Goal: Task Accomplishment & Management: Complete application form

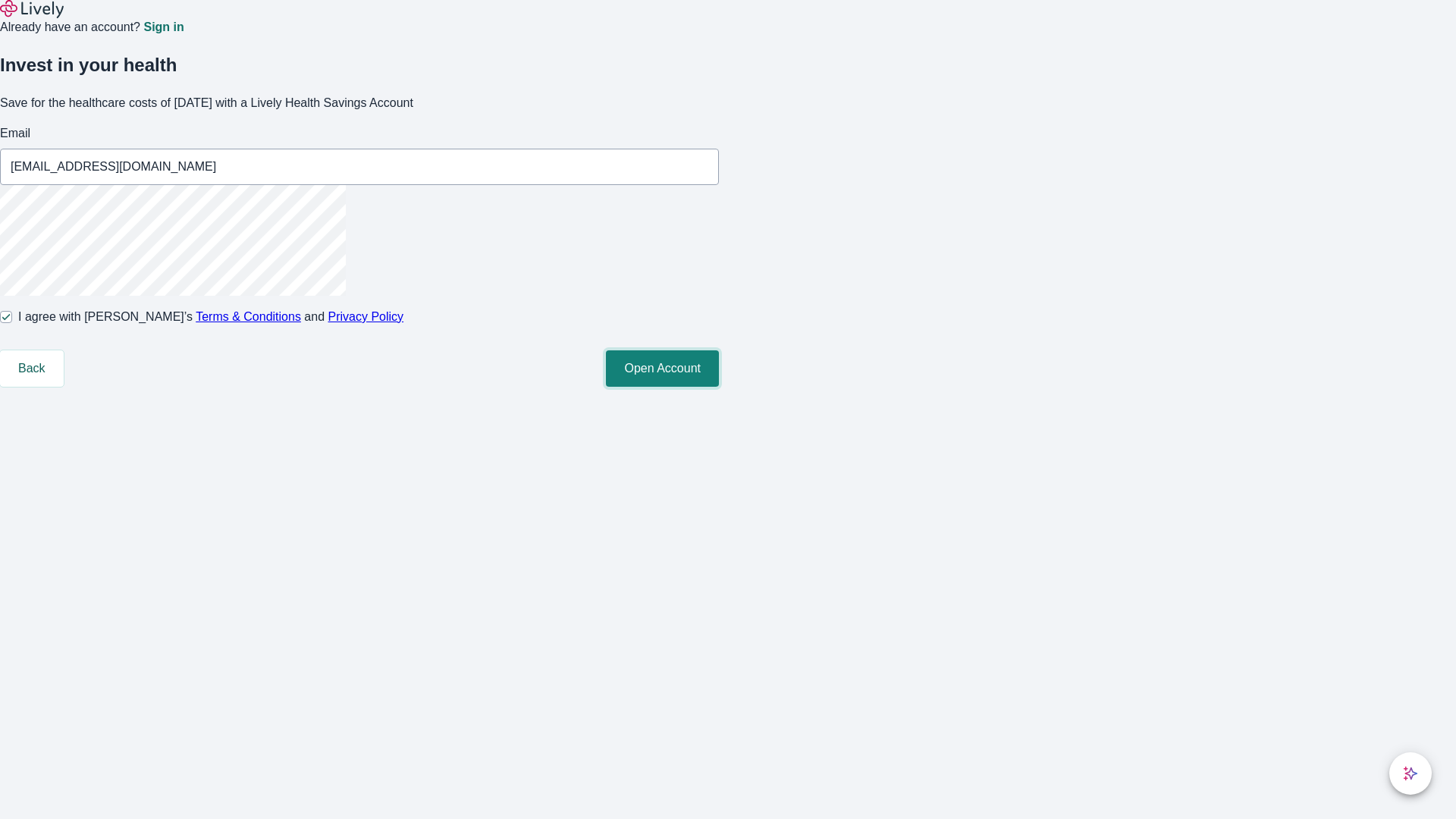
click at [719, 387] on button "Open Account" at bounding box center [663, 368] width 113 height 36
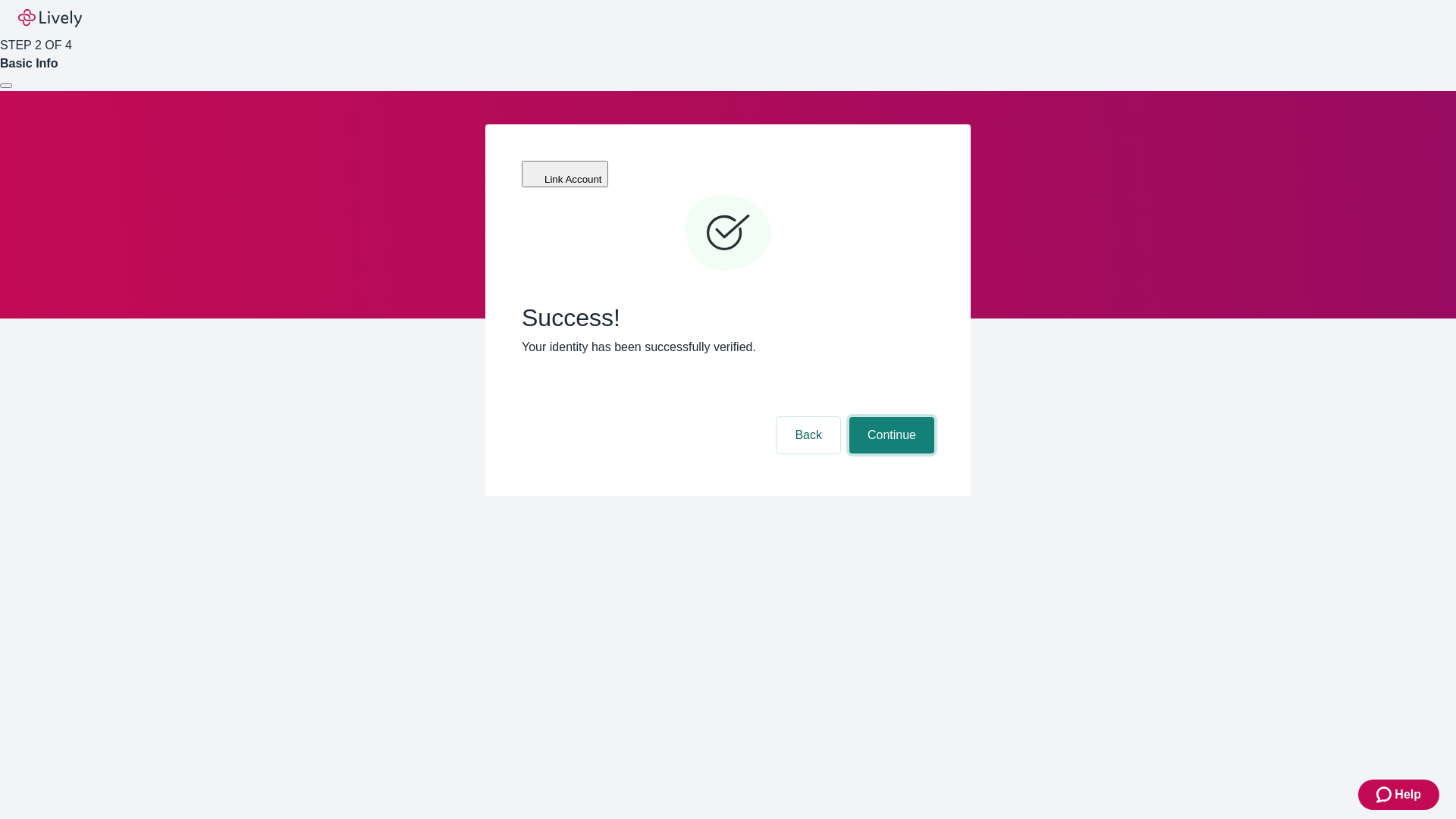
click at [890, 417] on button "Continue" at bounding box center [892, 435] width 85 height 36
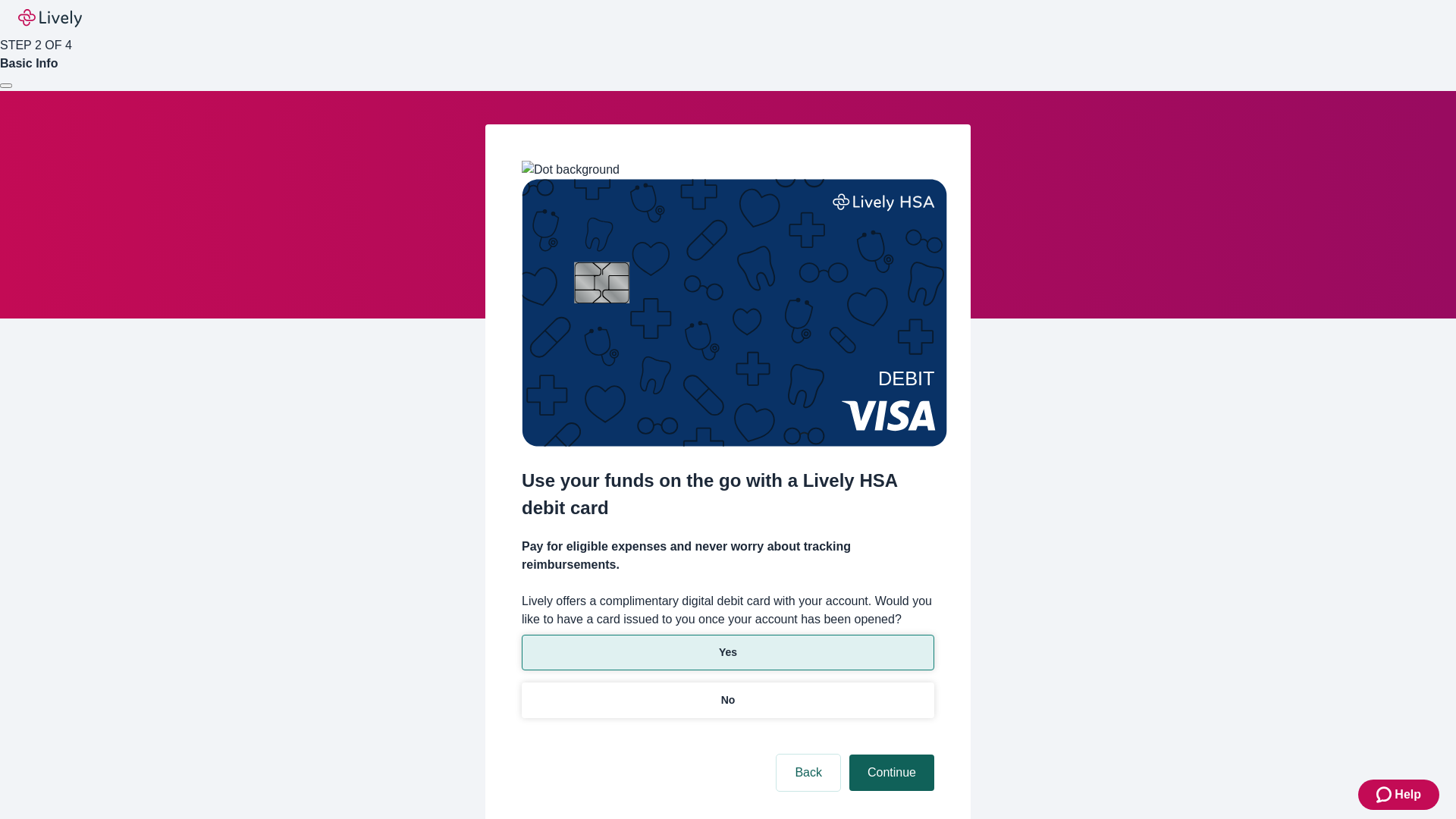
click at [727, 693] on p "No" at bounding box center [728, 700] width 14 height 16
click at [890, 755] on button "Continue" at bounding box center [892, 773] width 85 height 36
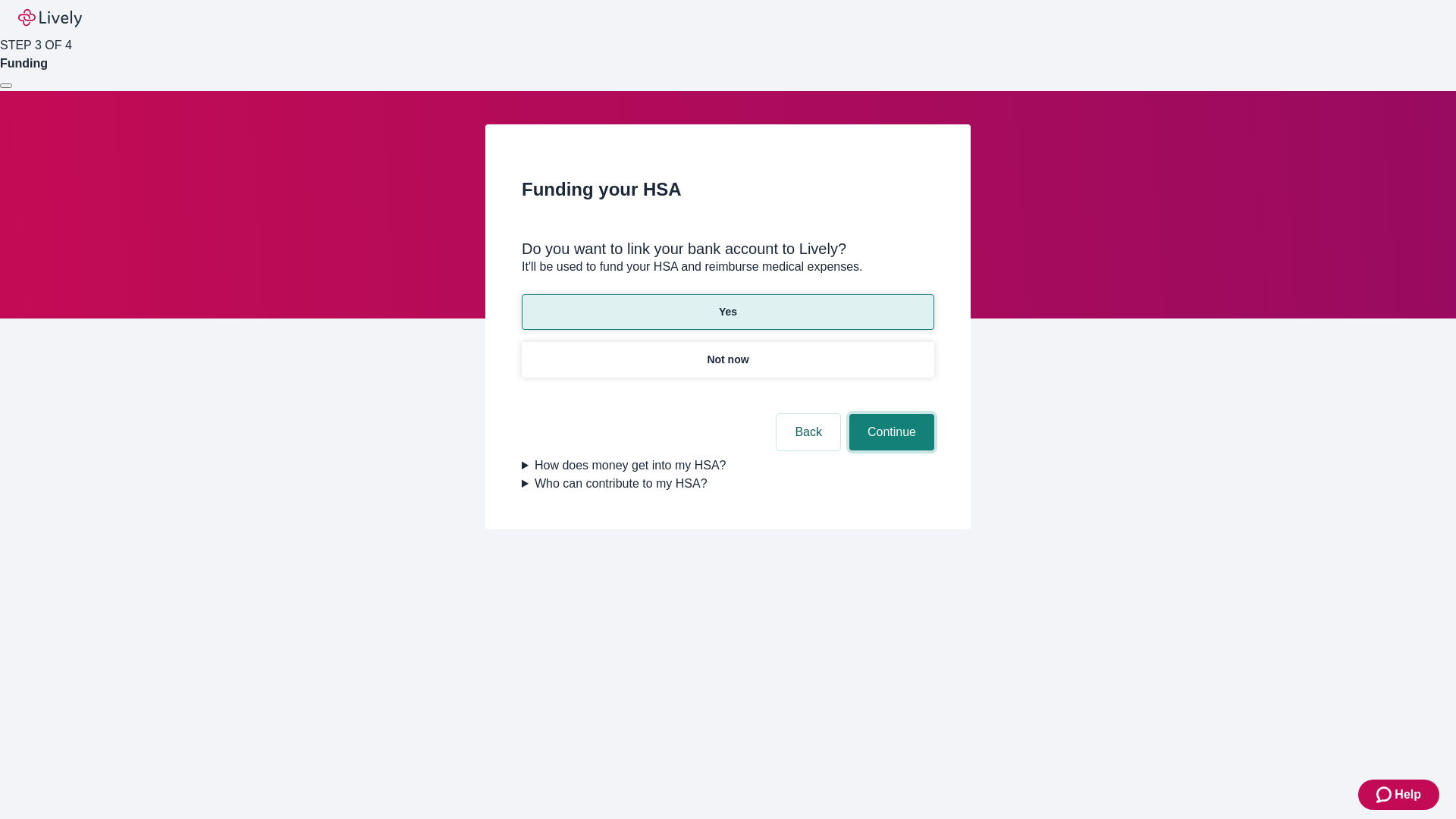
click at [890, 414] on button "Continue" at bounding box center [892, 432] width 85 height 36
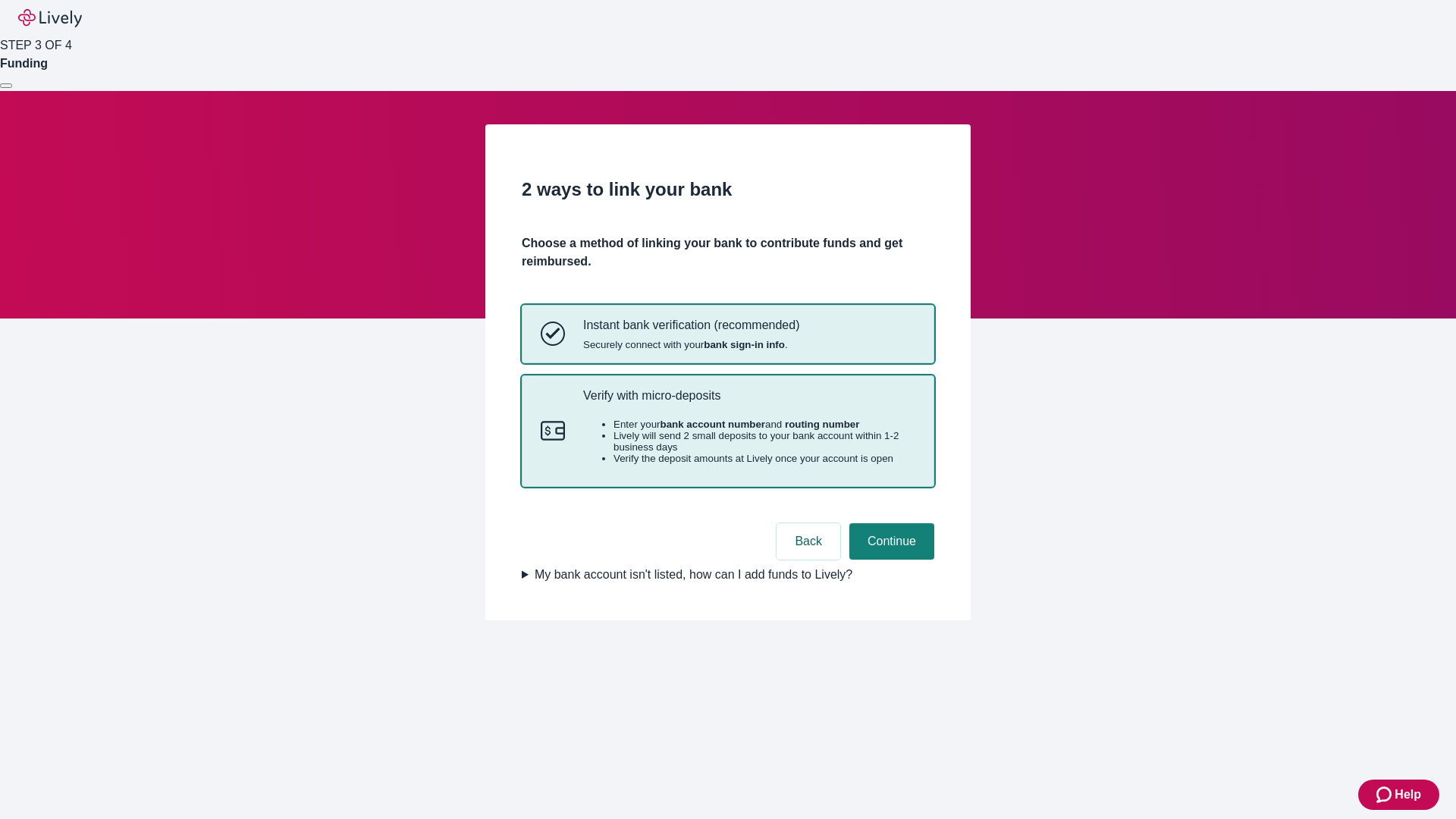
click at [749, 403] on p "Verify with micro-deposits" at bounding box center [749, 395] width 332 height 14
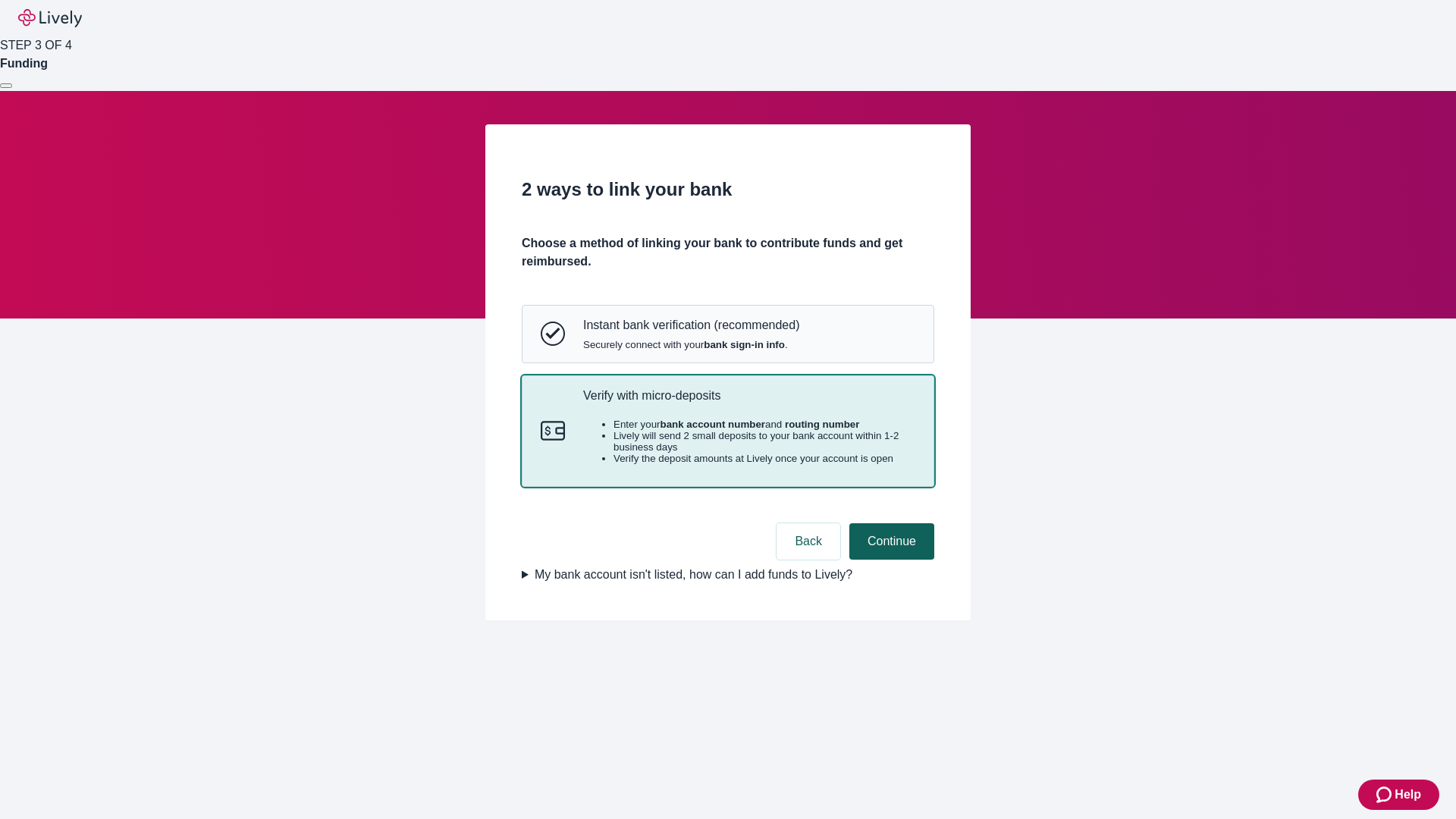
click at [890, 560] on button "Continue" at bounding box center [892, 542] width 85 height 36
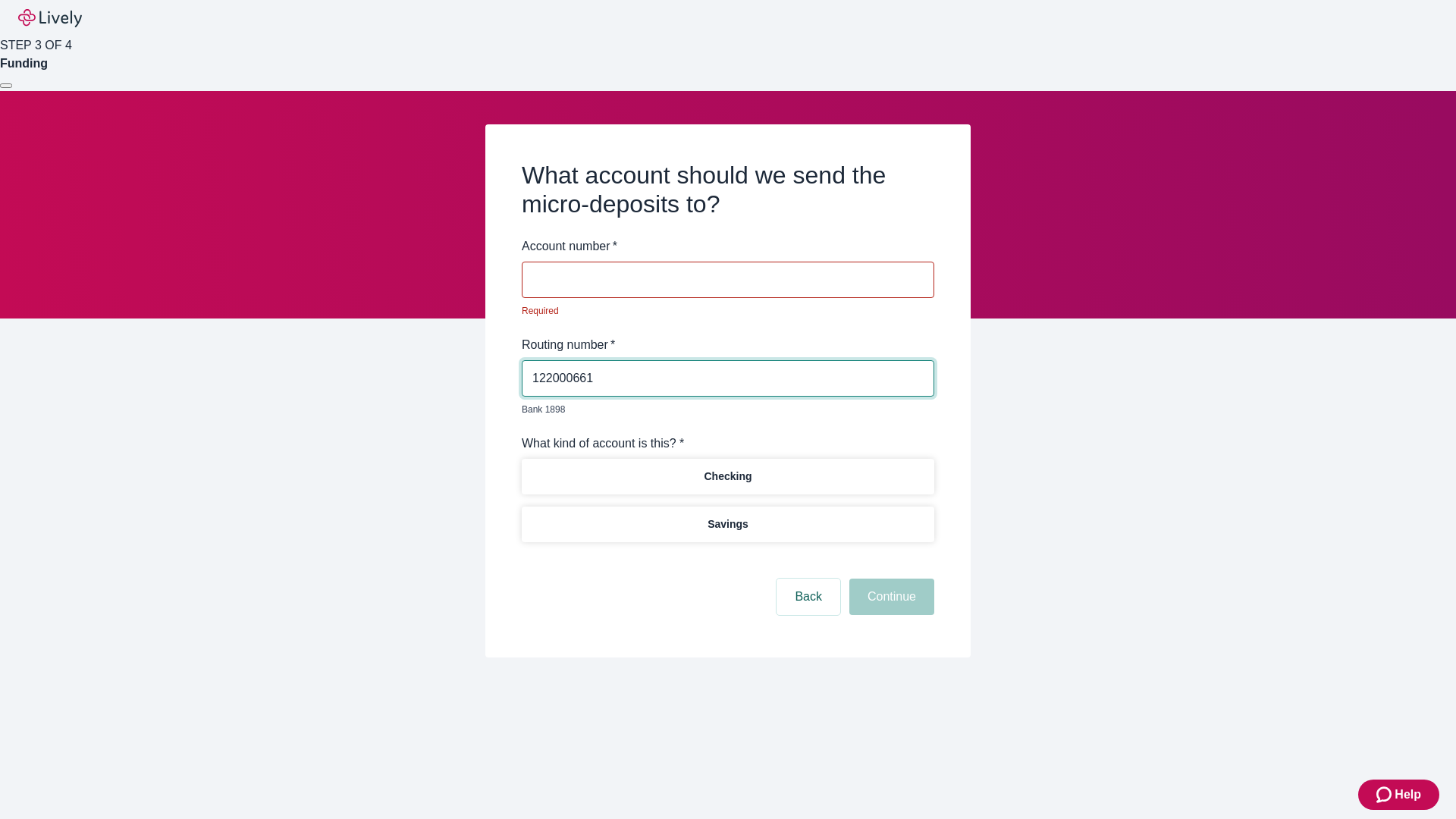
type input "122000661"
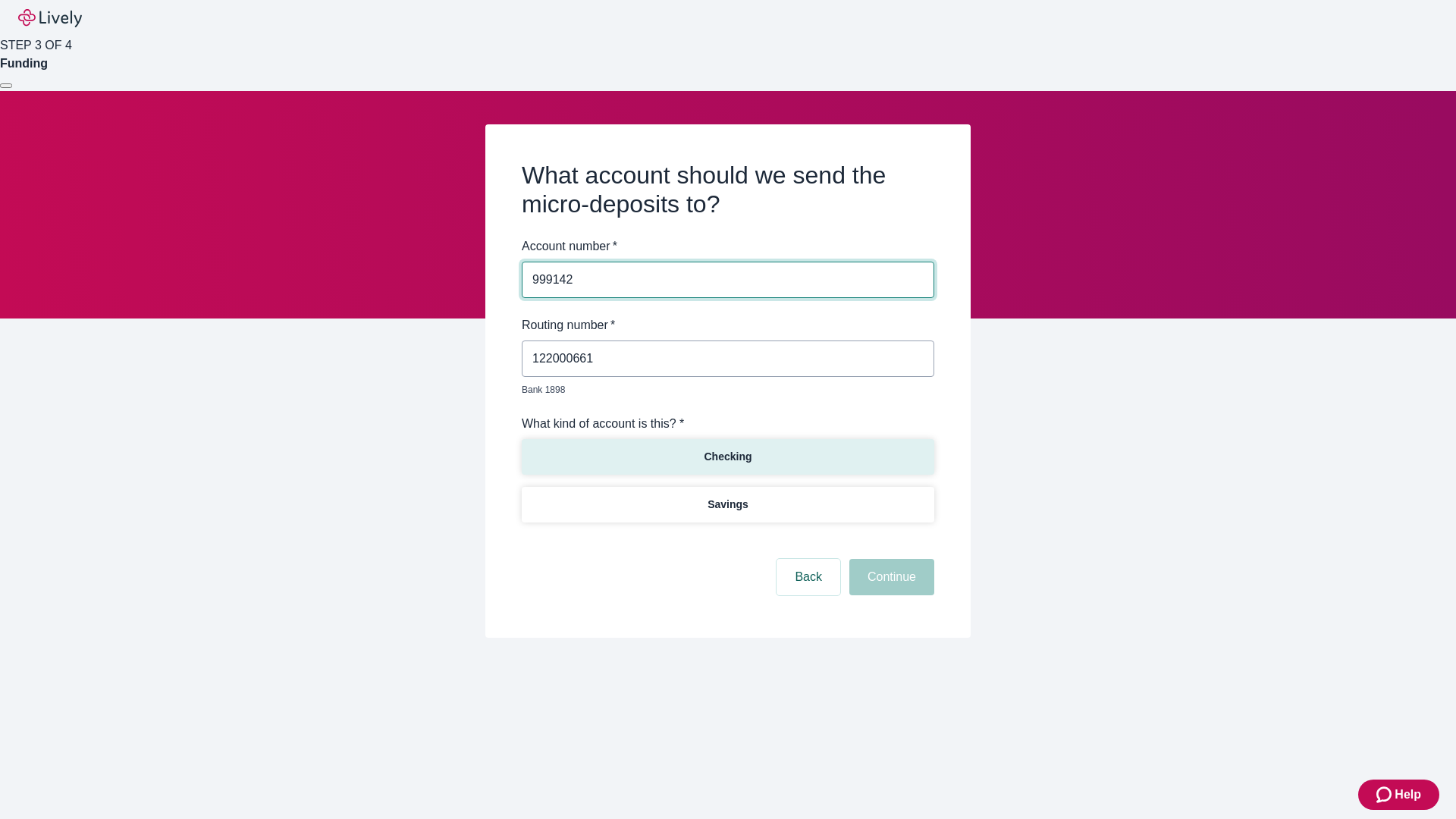
type input "999142"
click at [727, 449] on p "Checking" at bounding box center [728, 456] width 48 height 16
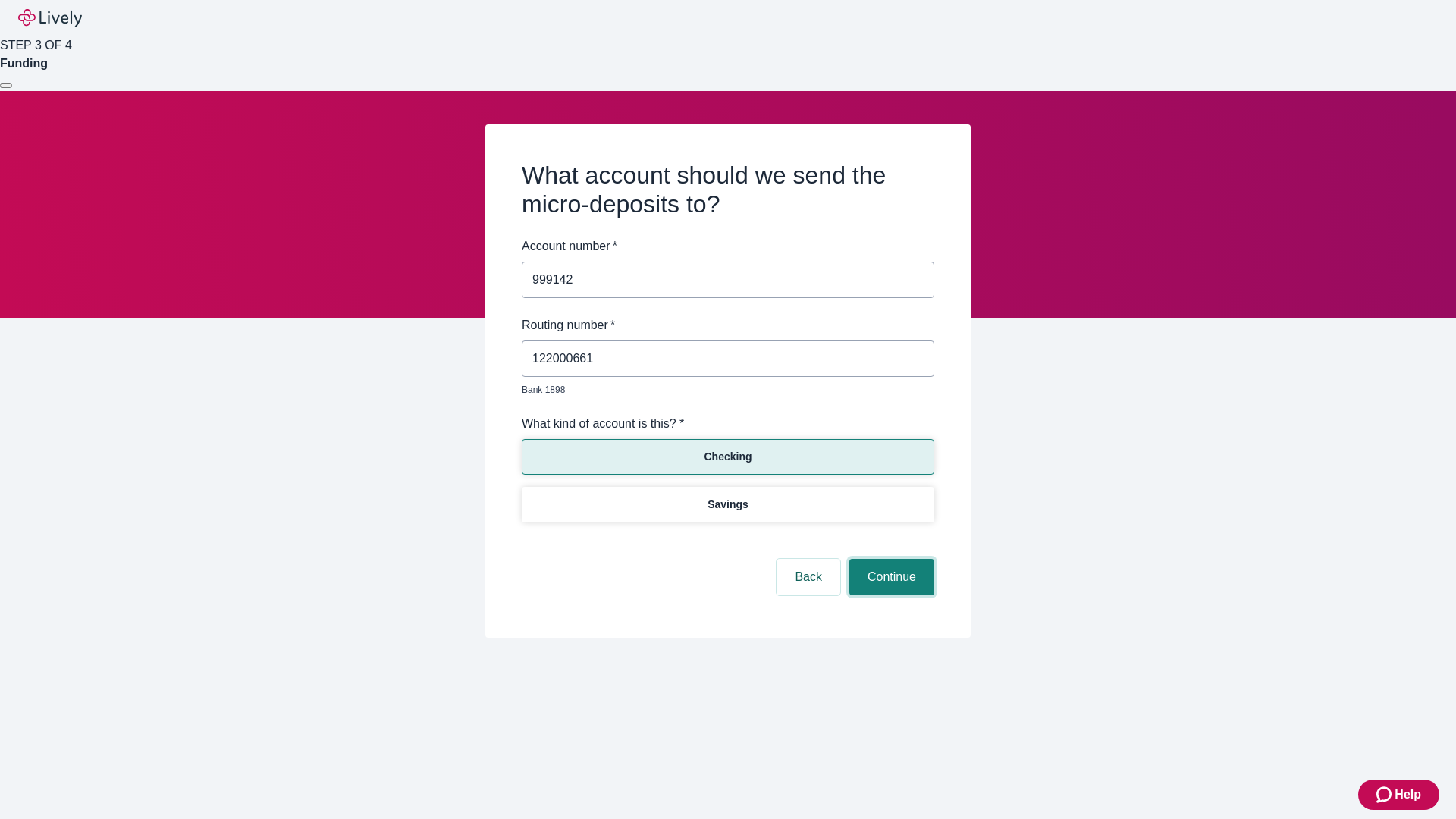
click at [890, 560] on button "Continue" at bounding box center [892, 577] width 85 height 36
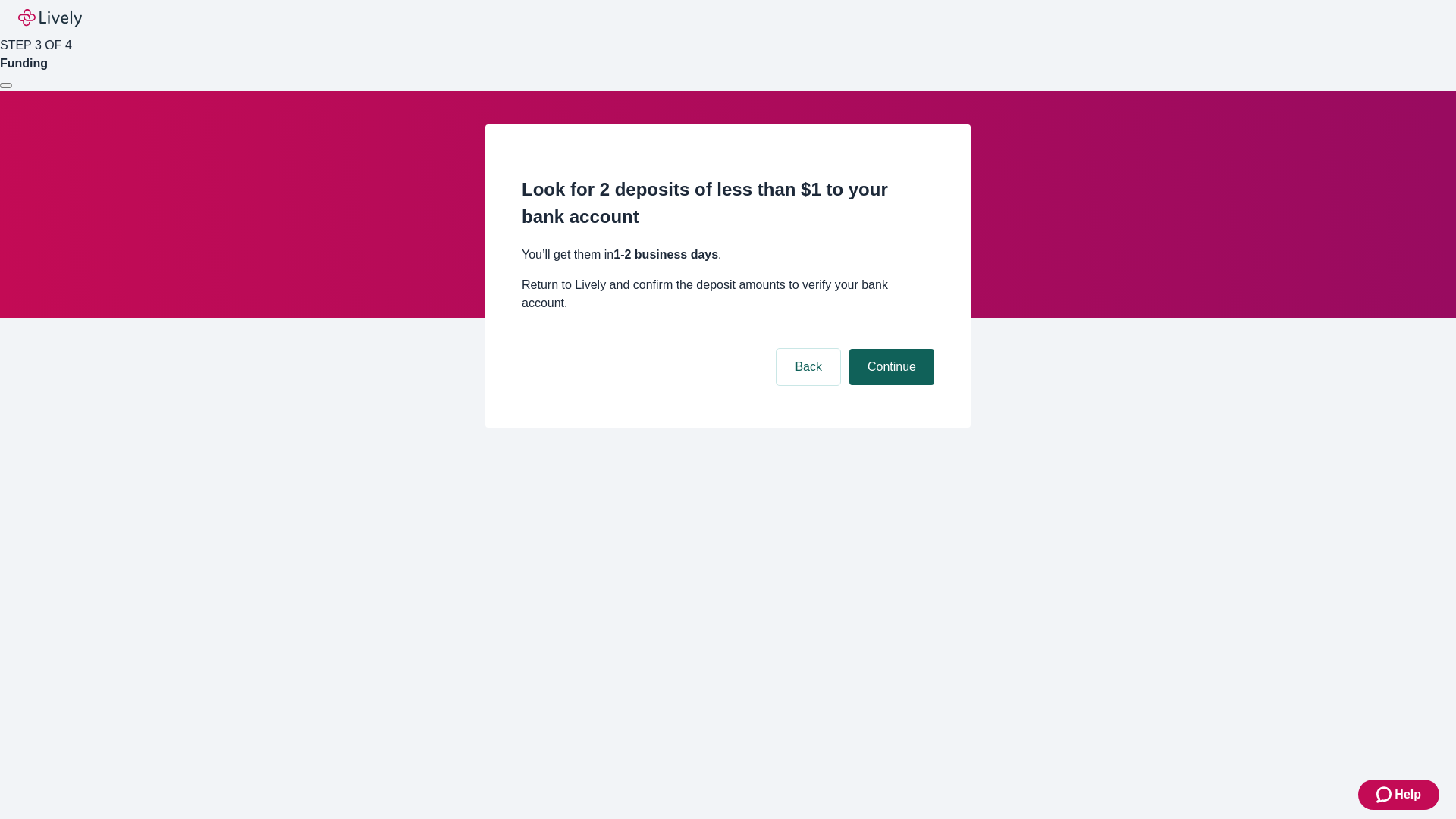
click at [890, 349] on button "Continue" at bounding box center [892, 367] width 85 height 36
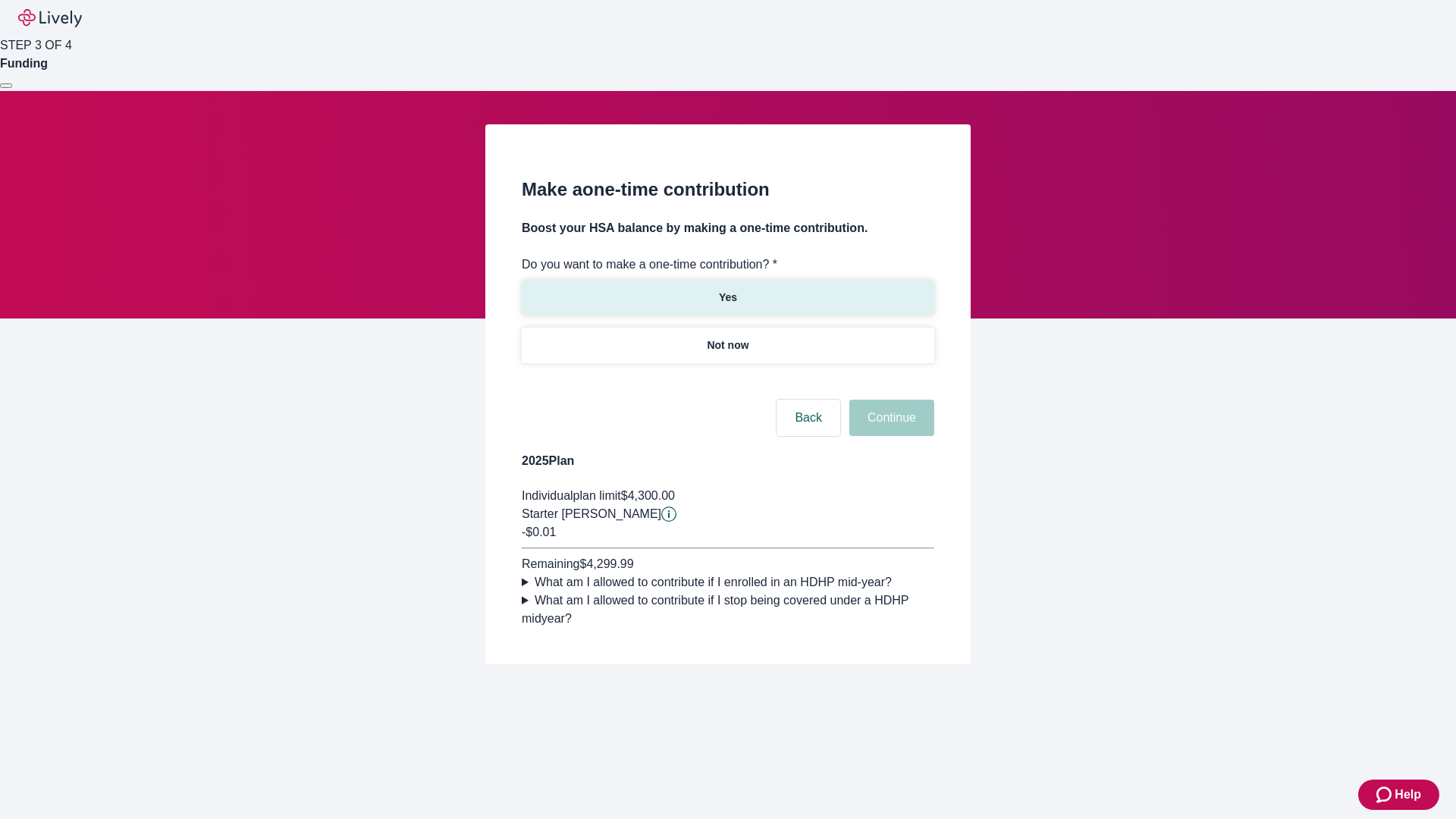
click at [727, 290] on p "Yes" at bounding box center [728, 298] width 18 height 16
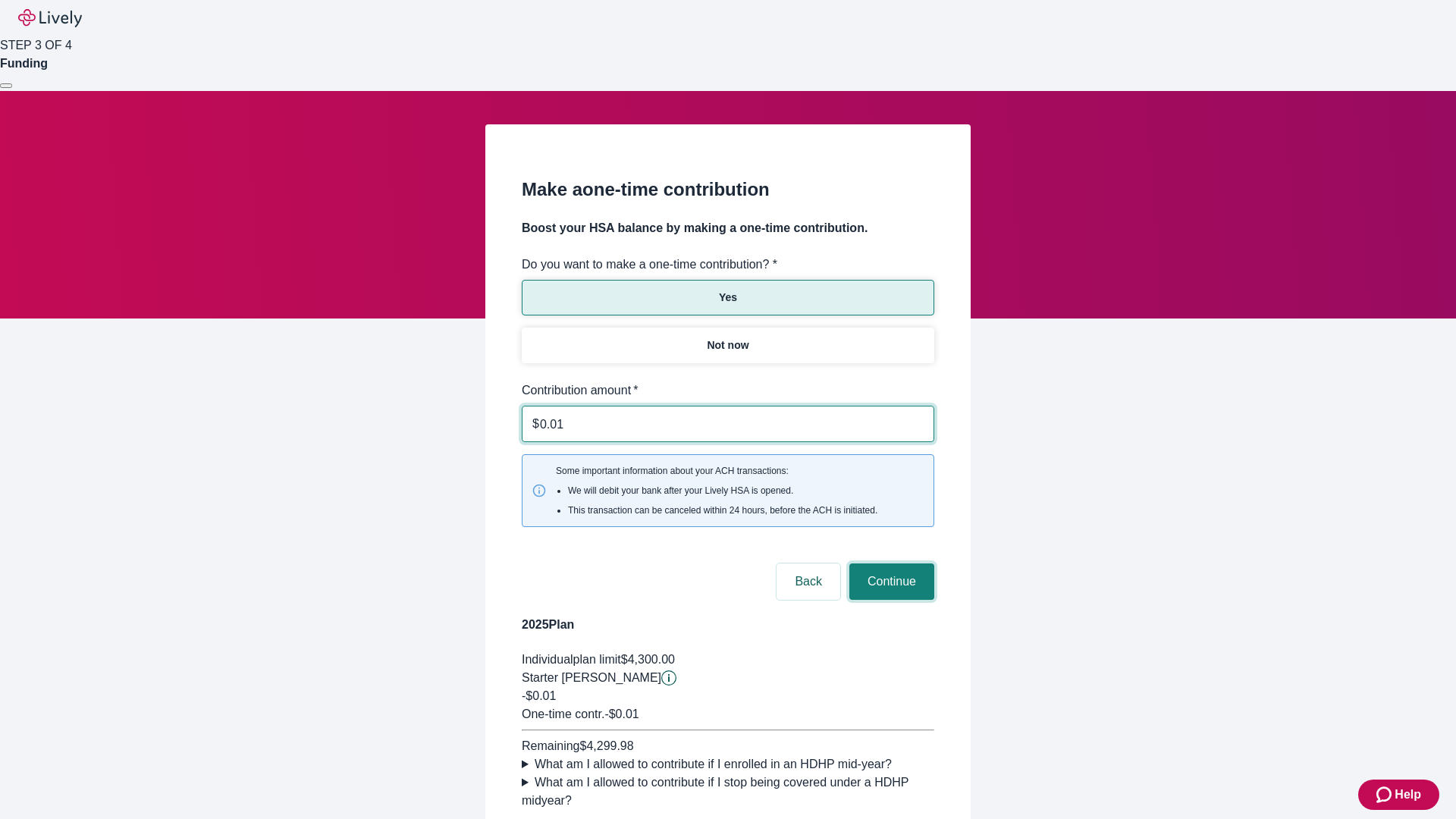
click at [890, 564] on button "Continue" at bounding box center [892, 582] width 85 height 36
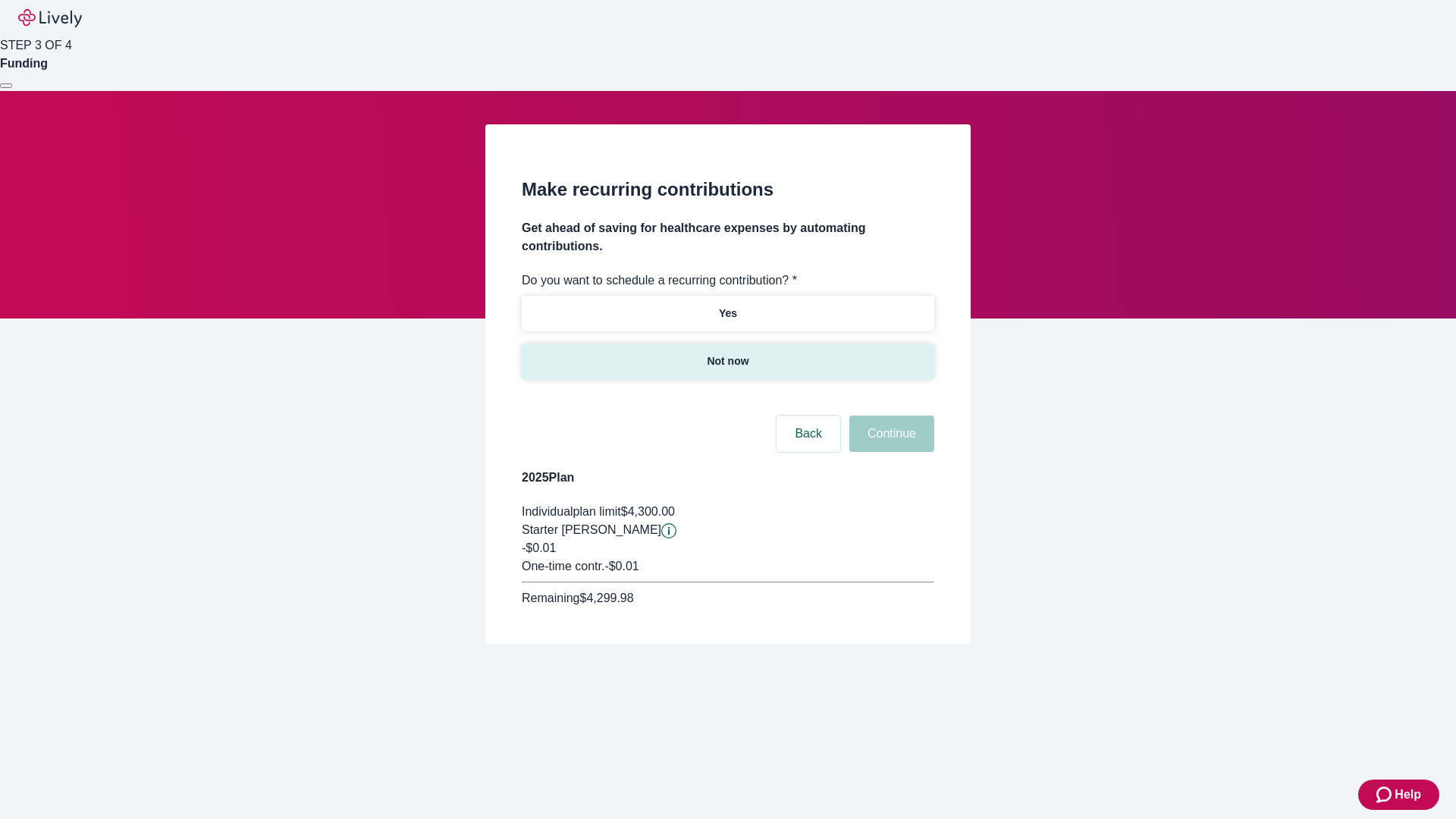
click at [727, 354] on p "Not now" at bounding box center [728, 362] width 42 height 16
click at [890, 416] on button "Continue" at bounding box center [892, 434] width 85 height 36
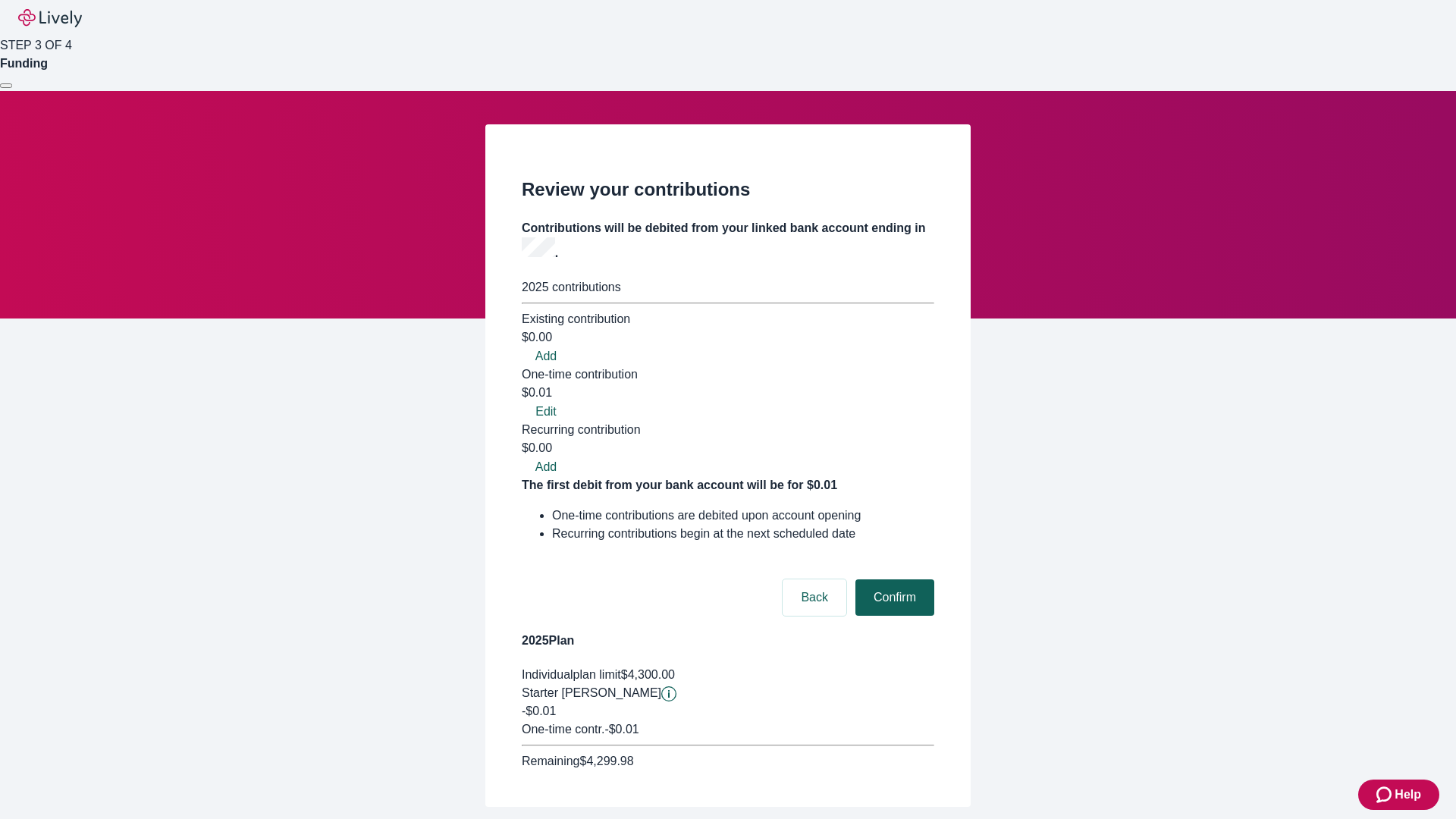
click at [893, 580] on button "Confirm" at bounding box center [894, 598] width 78 height 36
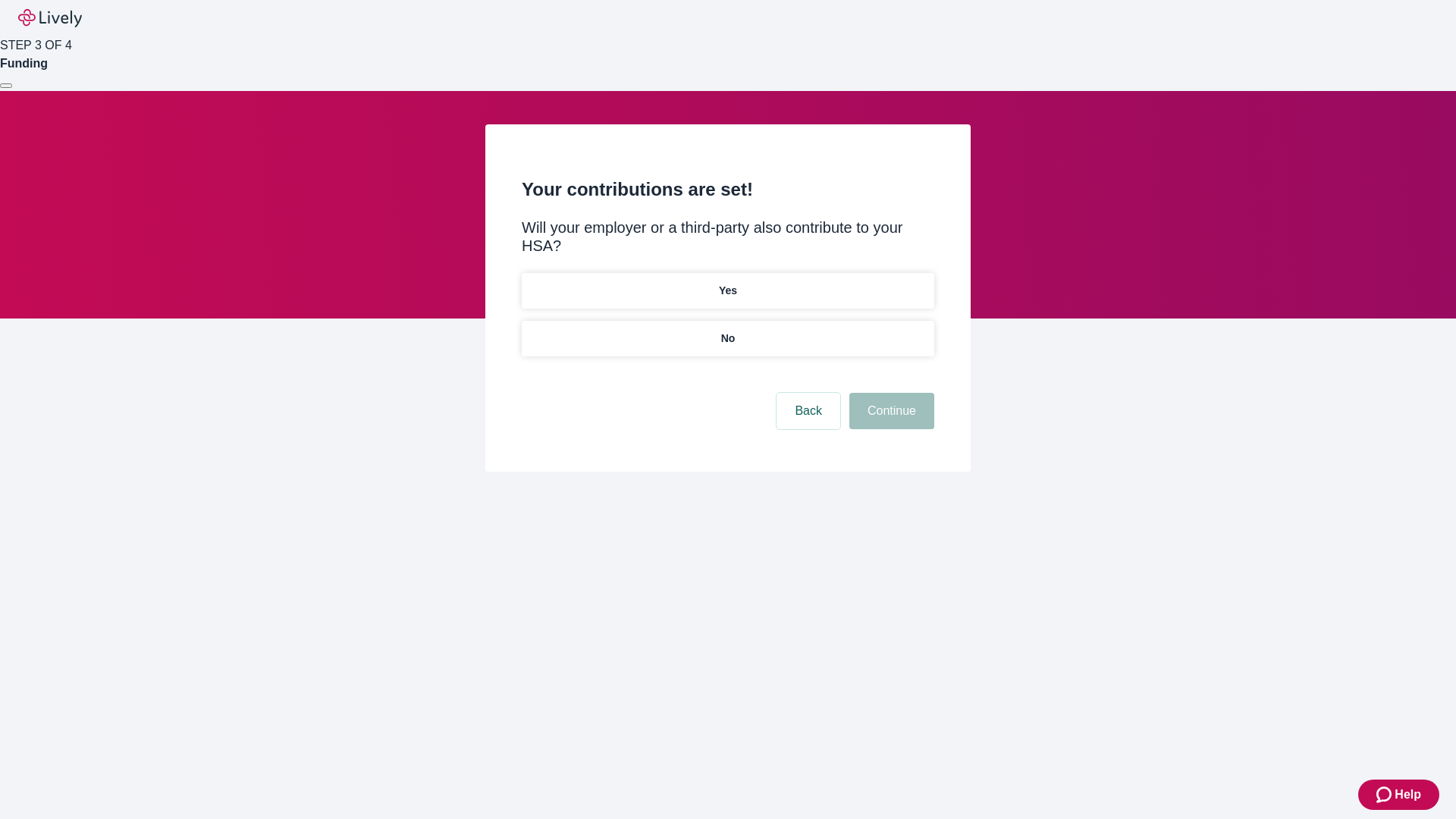
click at [727, 331] on p "No" at bounding box center [728, 339] width 14 height 16
click at [890, 393] on button "Continue" at bounding box center [892, 411] width 85 height 36
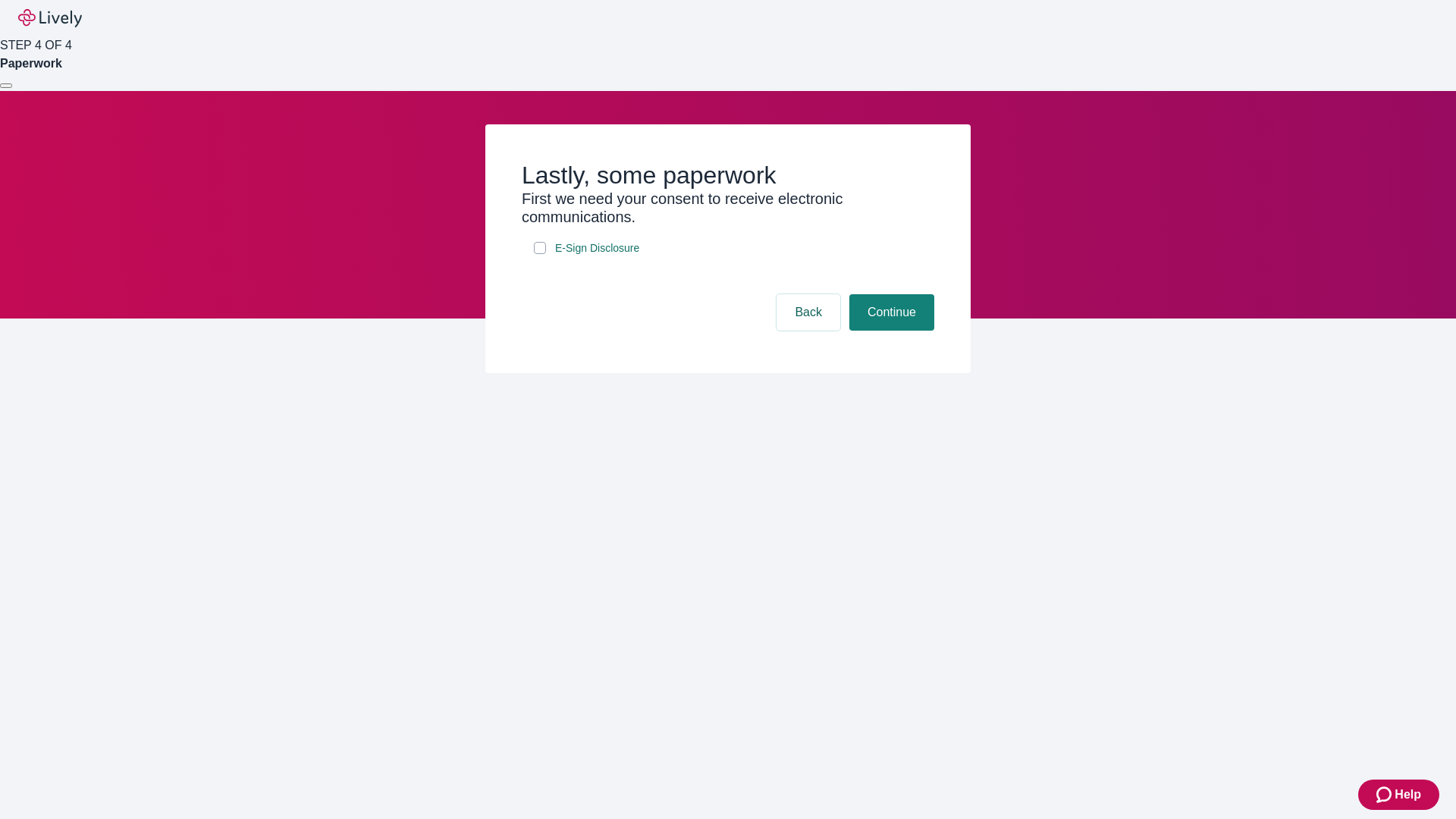
click at [540, 255] on input "E-Sign Disclosure" at bounding box center [540, 248] width 12 height 12
checkbox input "true"
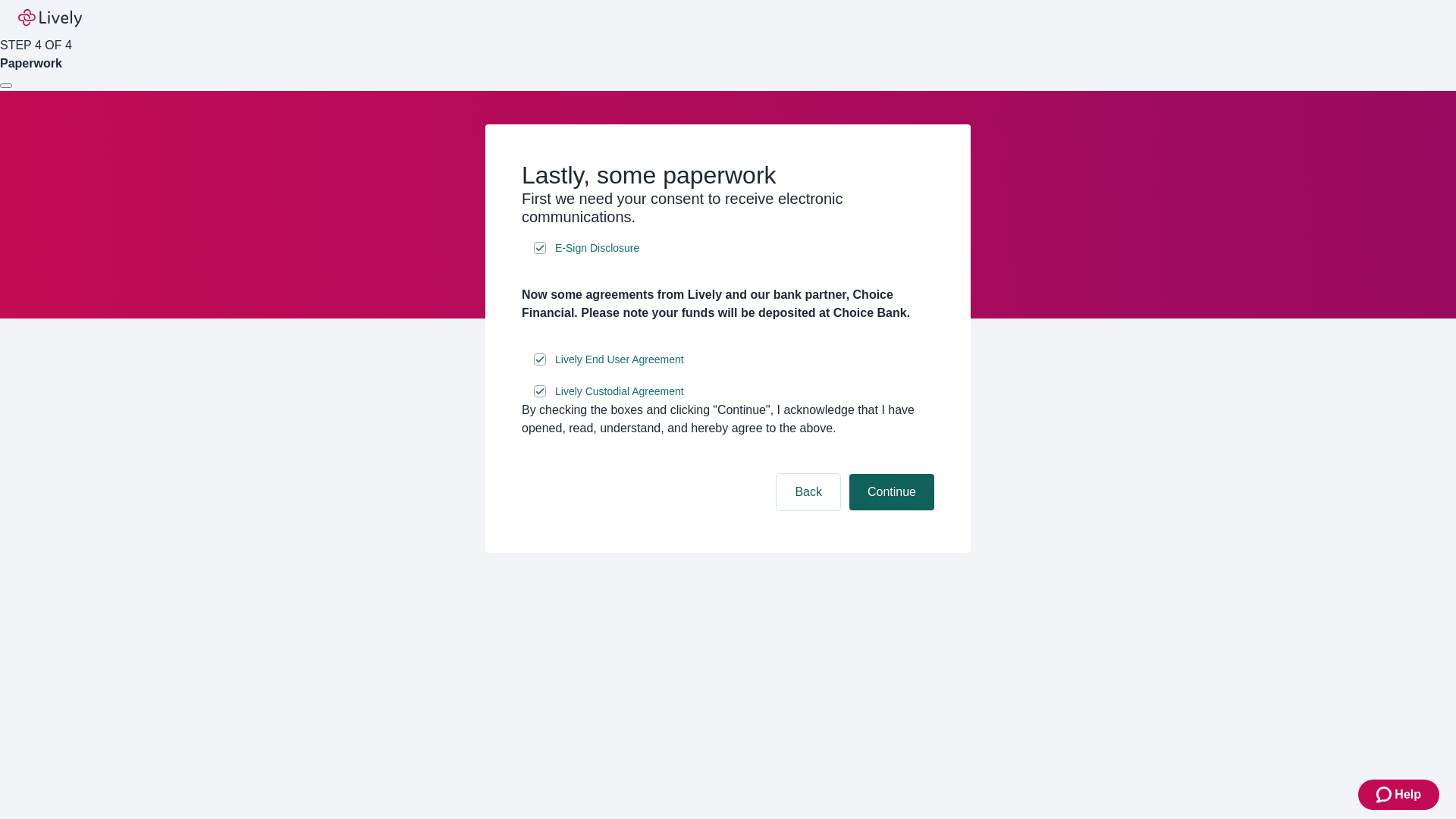
click at [890, 511] on button "Continue" at bounding box center [892, 493] width 85 height 36
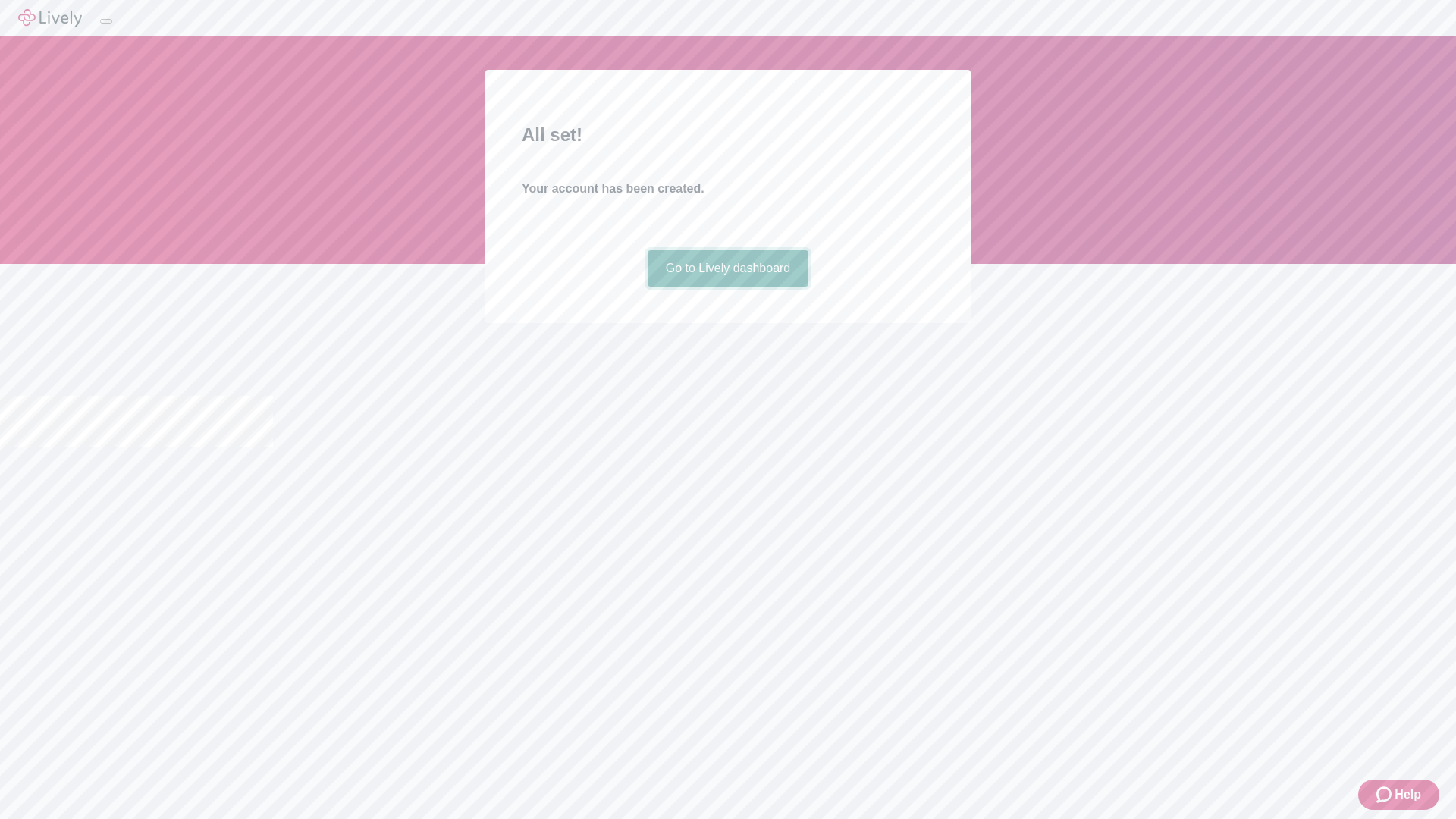
click at [727, 287] on link "Go to Lively dashboard" at bounding box center [728, 269] width 162 height 36
